Goal: Use online tool/utility: Use online tool/utility

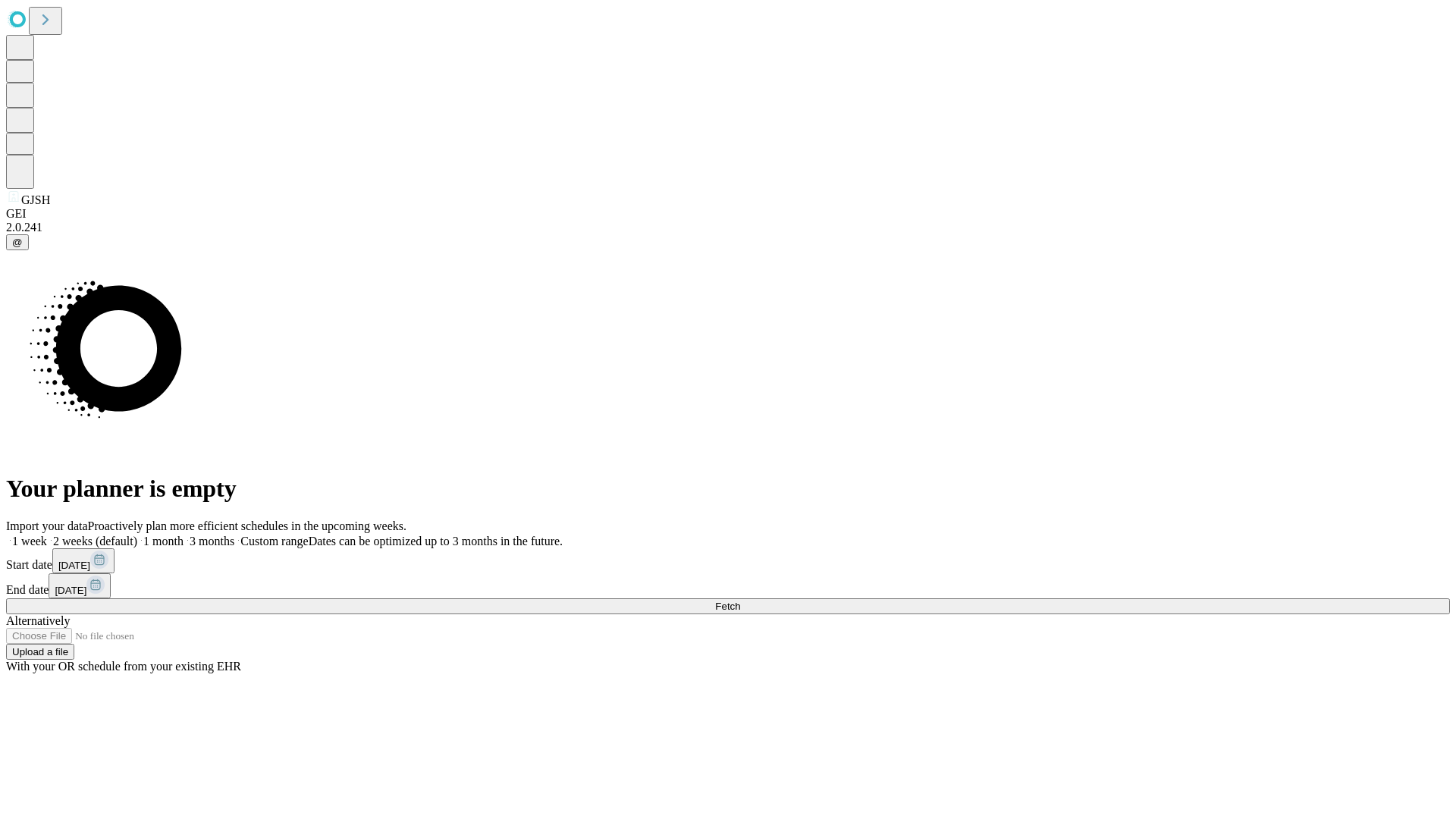
click at [740, 601] on span "Fetch" at bounding box center [727, 607] width 25 height 12
